Goal: Task Accomplishment & Management: Manage account settings

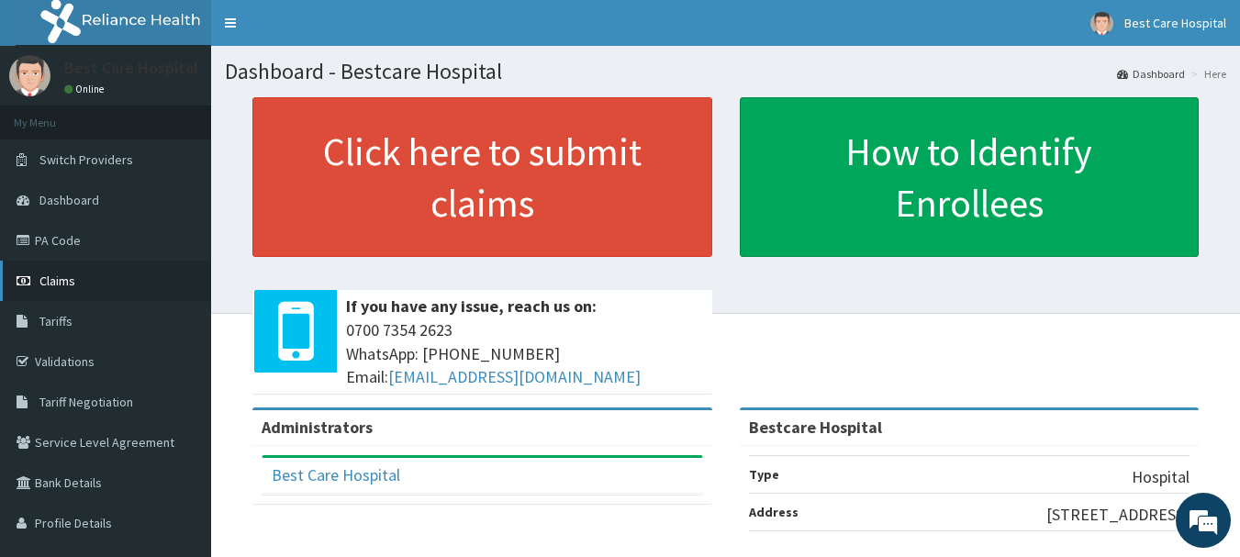
click at [57, 282] on span "Claims" at bounding box center [57, 281] width 36 height 17
